Goal: Task Accomplishment & Management: Complete application form

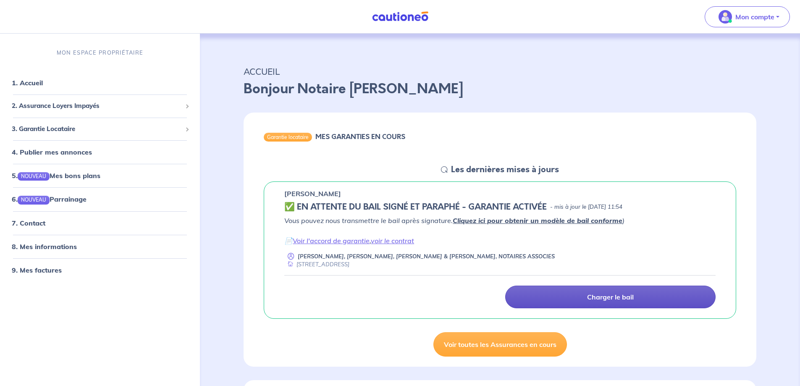
click at [601, 299] on p "Charger le bail" at bounding box center [610, 297] width 47 height 8
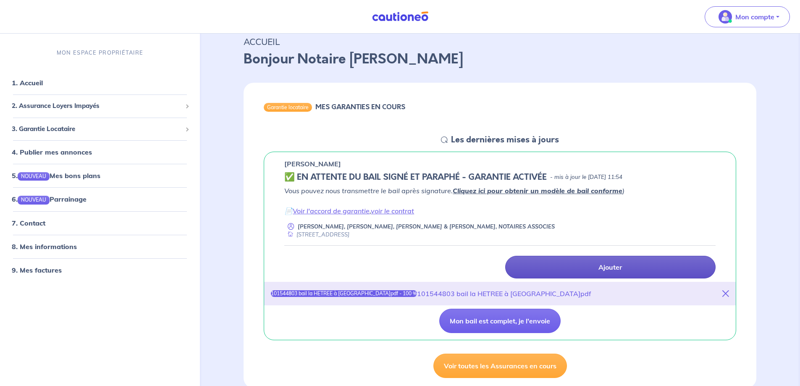
scroll to position [84, 0]
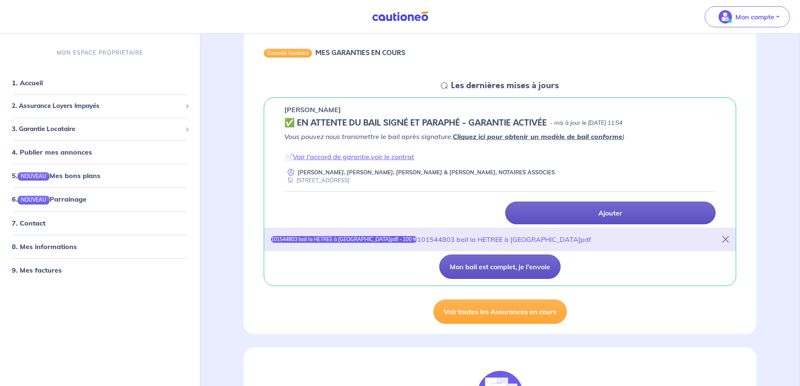
click at [513, 267] on button "Mon bail est complet, je l'envoie" at bounding box center [499, 266] width 121 height 24
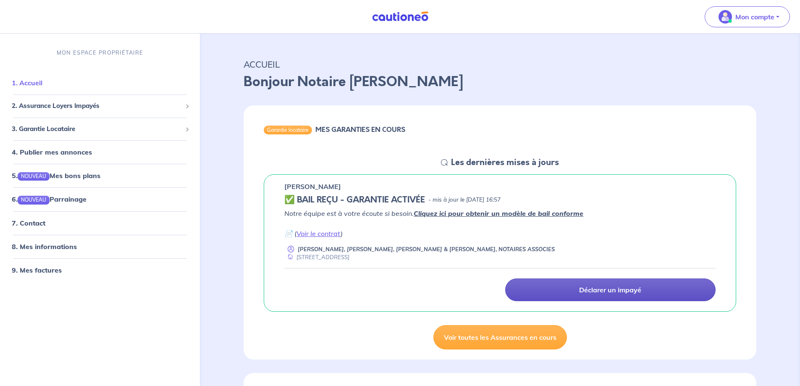
scroll to position [0, 0]
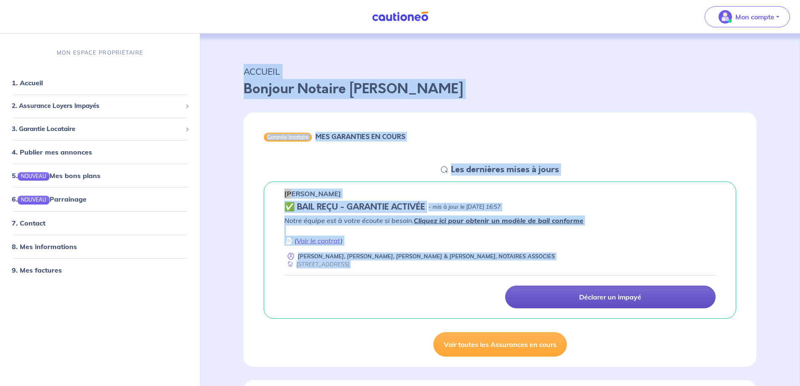
drag, startPoint x: 244, startPoint y: 69, endPoint x: 515, endPoint y: 288, distance: 347.8
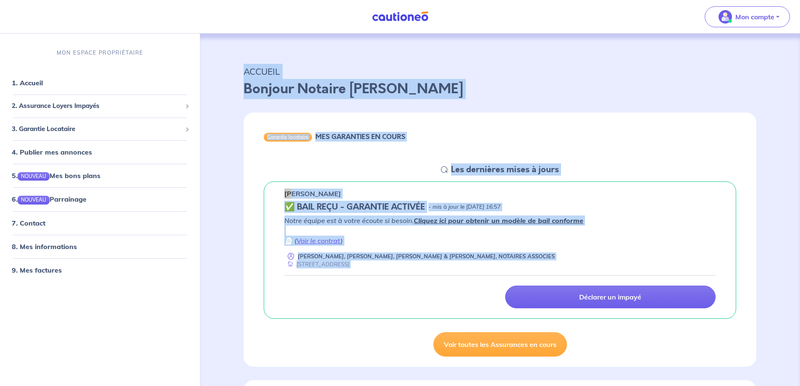
copy div "ACCUEIL Bonjour Notaire selas paty pelletier Garantie locataire MES GARANTIES E…"
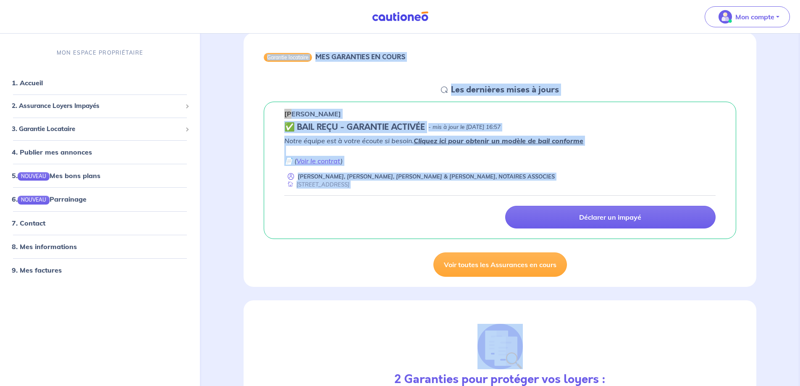
scroll to position [84, 0]
